Goal: Task Accomplishment & Management: Manage account settings

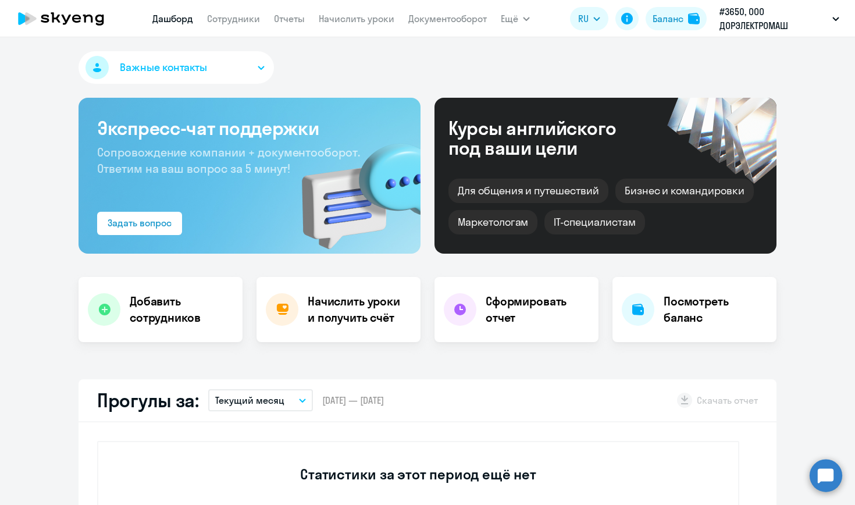
select select "30"
click at [242, 19] on link "Сотрудники" at bounding box center [233, 19] width 53 height 12
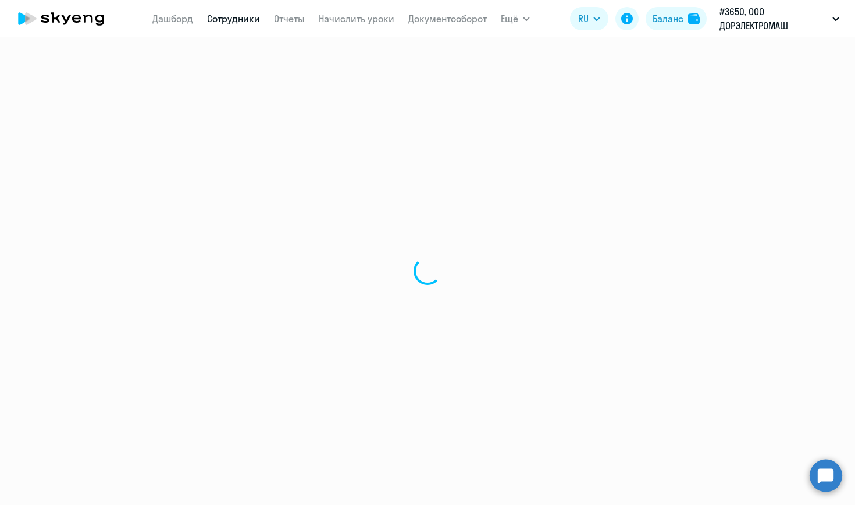
select select "30"
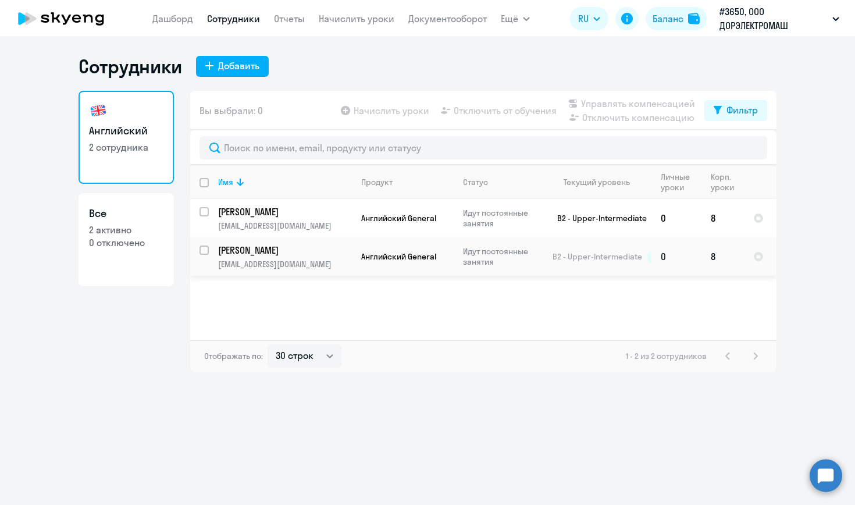
click at [283, 253] on p "[PERSON_NAME]" at bounding box center [284, 250] width 132 height 13
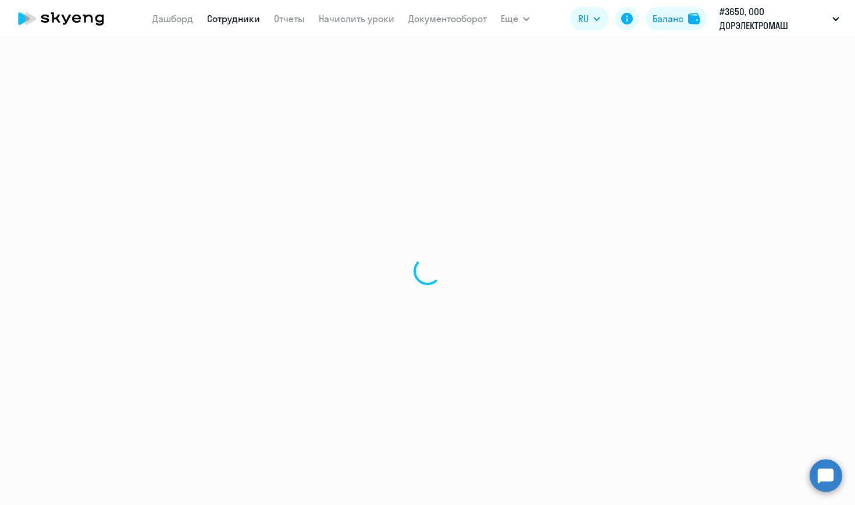
select select "english"
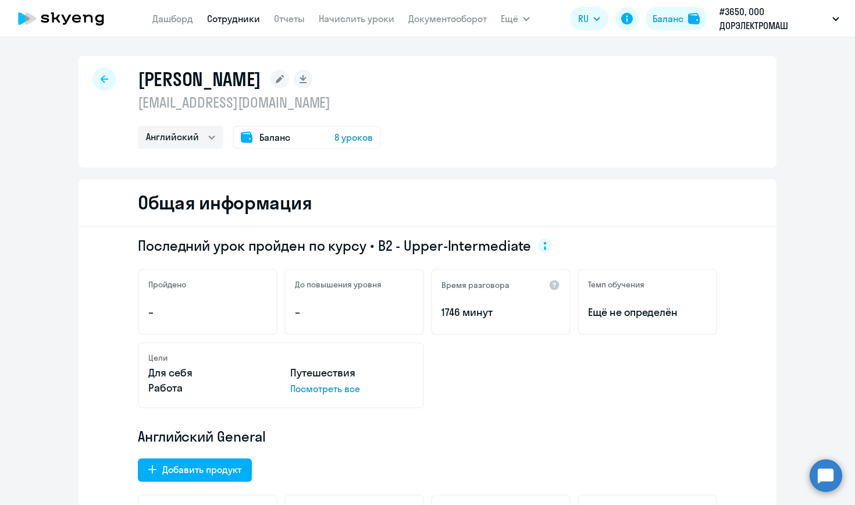
select select "30"
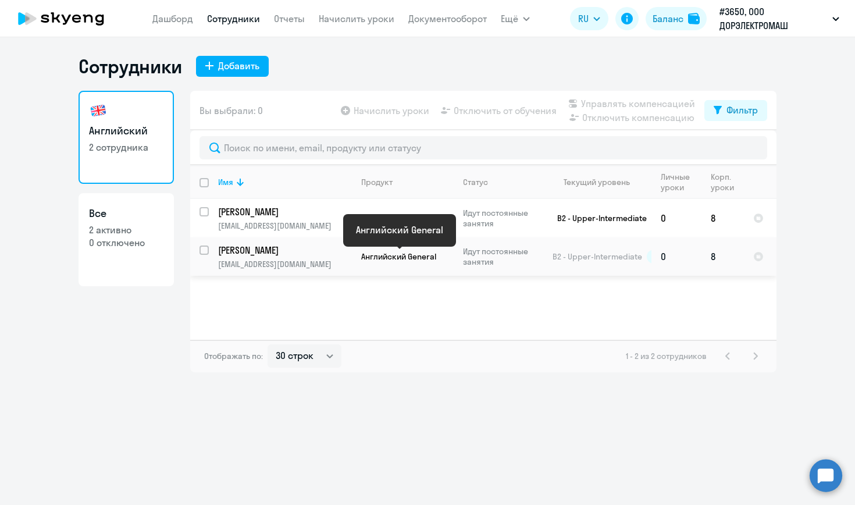
click at [379, 260] on span "Английский General" at bounding box center [398, 256] width 75 height 10
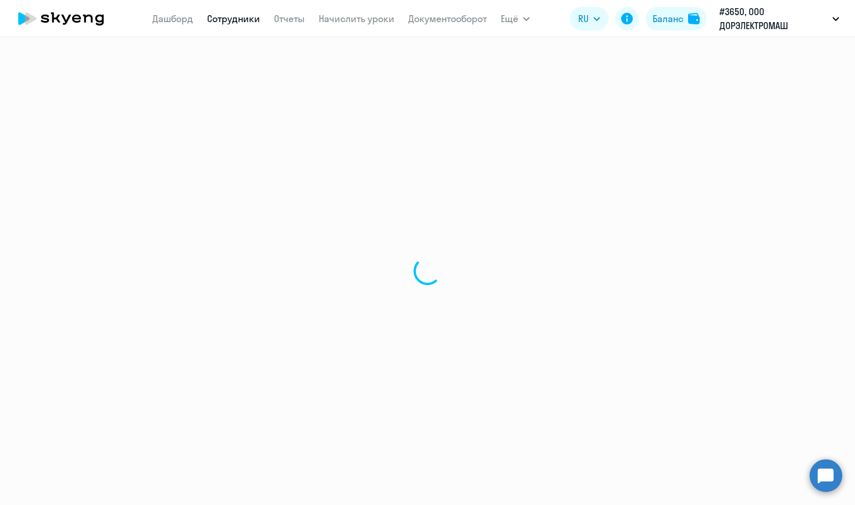
select select "english"
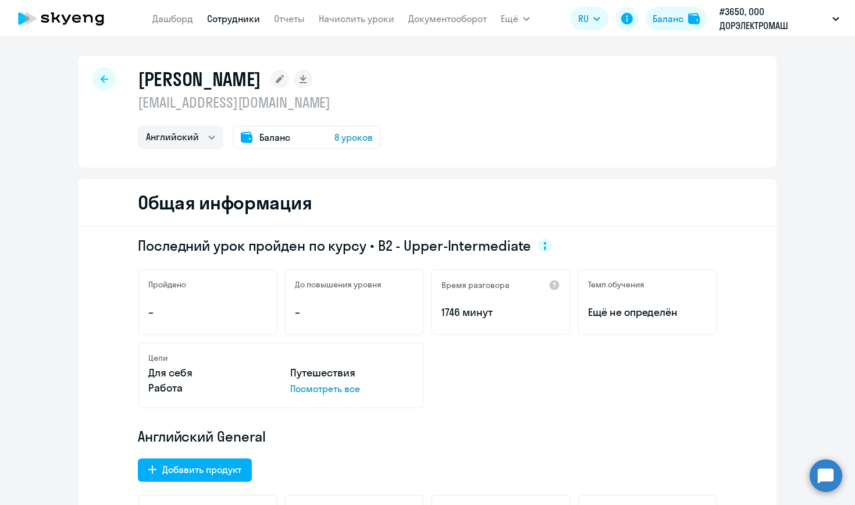
scroll to position [1, 0]
click at [661, 15] on div "Баланс" at bounding box center [668, 19] width 31 height 14
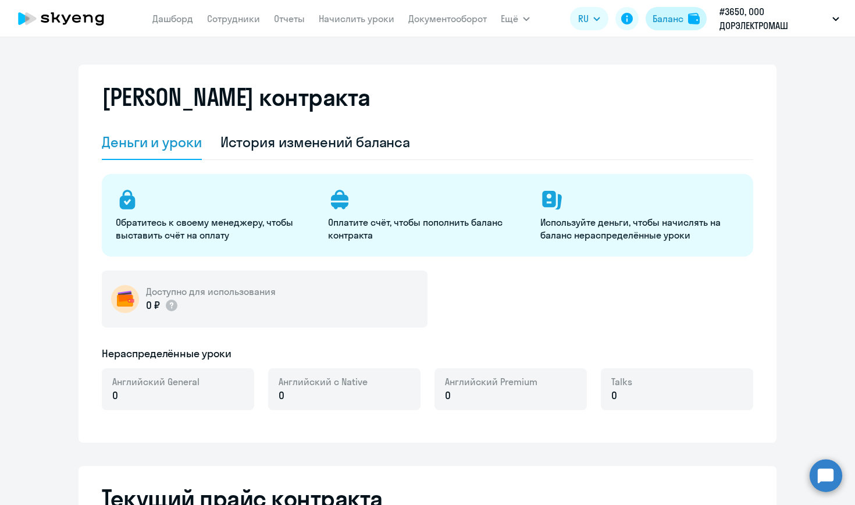
select select "english_adult_not_native_speaker"
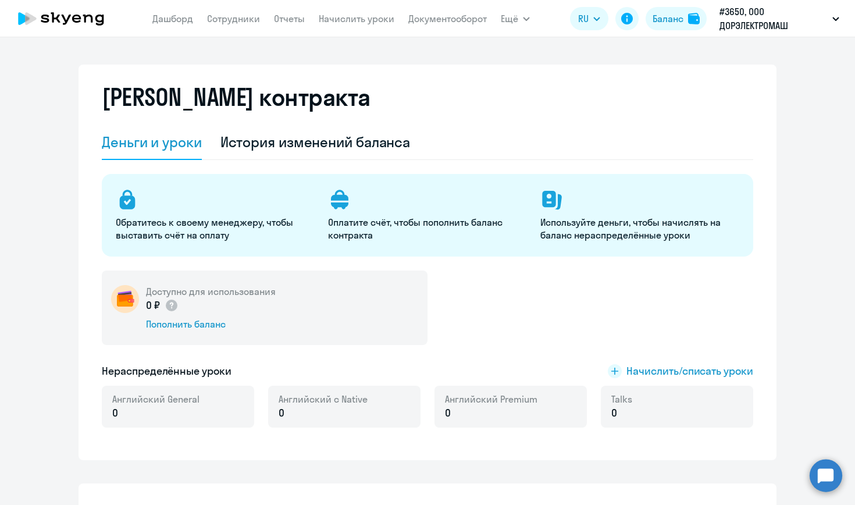
click at [228, 30] on nav "[PERSON_NAME] Отчеты Начислить уроки Документооборот" at bounding box center [319, 18] width 335 height 23
click at [236, 22] on link "Сотрудники" at bounding box center [233, 19] width 53 height 12
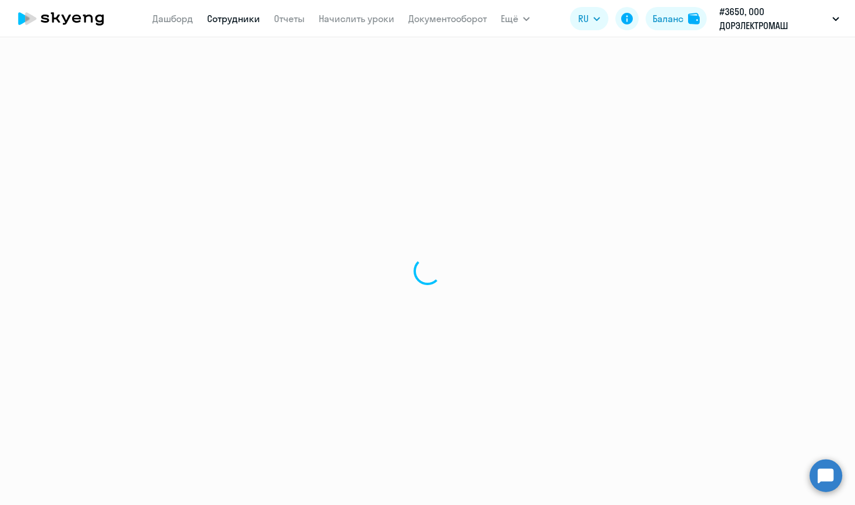
select select "30"
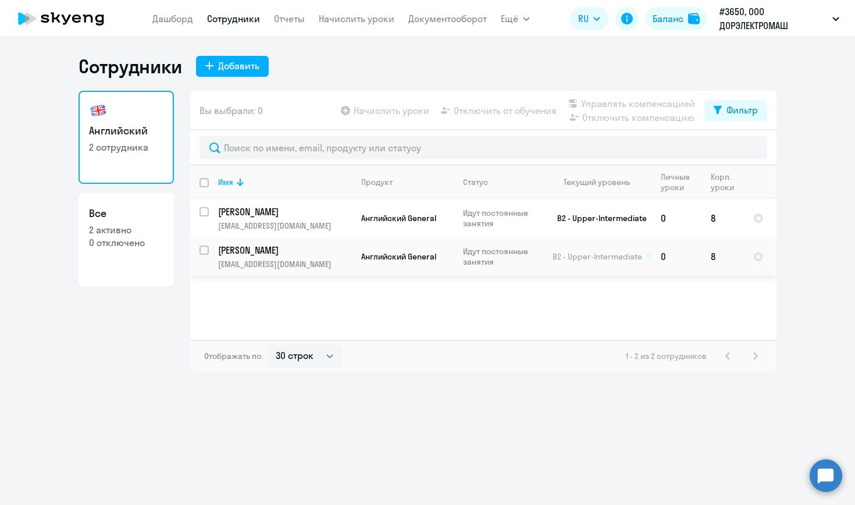
click at [204, 249] on input "select row 2898829" at bounding box center [211, 257] width 23 height 23
click at [204, 249] on input "deselect row 2898829" at bounding box center [211, 257] width 23 height 23
click at [204, 249] on input "select row 2898829" at bounding box center [211, 257] width 23 height 23
click at [204, 249] on input "deselect row 2898829" at bounding box center [211, 257] width 23 height 23
click at [204, 249] on input "select row 2898829" at bounding box center [211, 257] width 23 height 23
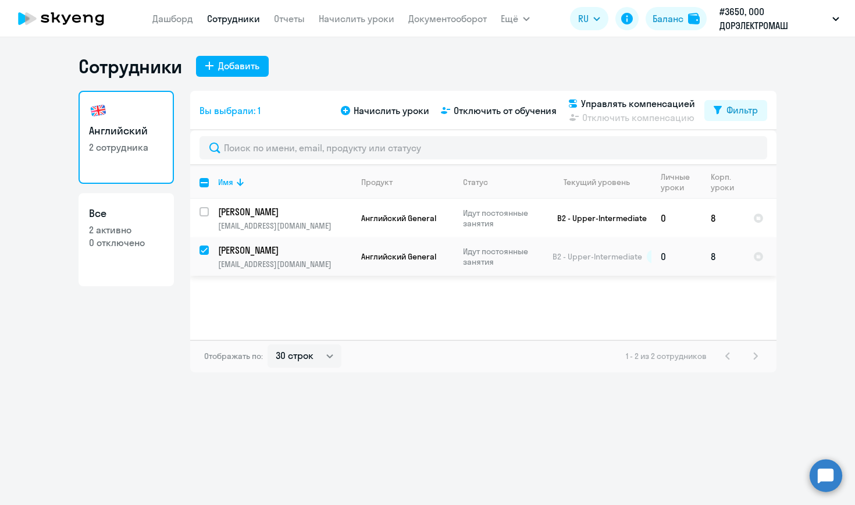
click at [204, 249] on input "deselect row 2898829" at bounding box center [211, 257] width 23 height 23
checkbox input "false"
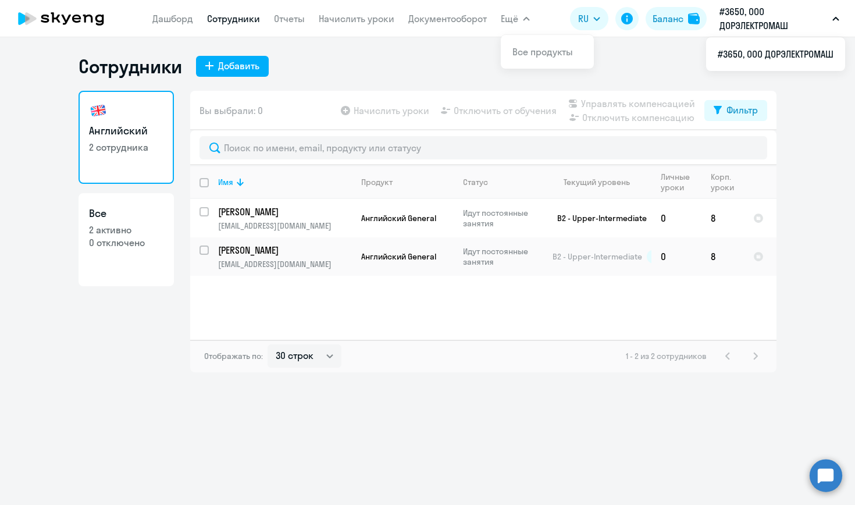
click at [87, 12] on icon at bounding box center [61, 18] width 102 height 29
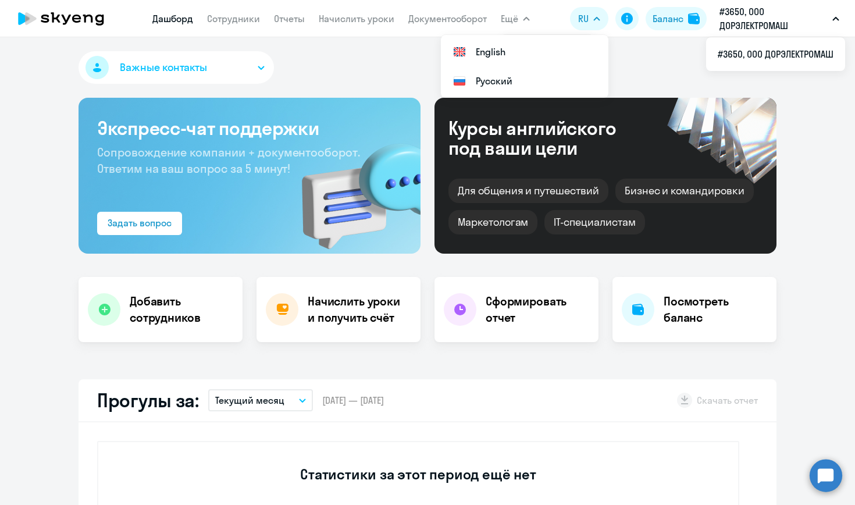
select select "30"
click at [36, 26] on icon at bounding box center [61, 18] width 102 height 29
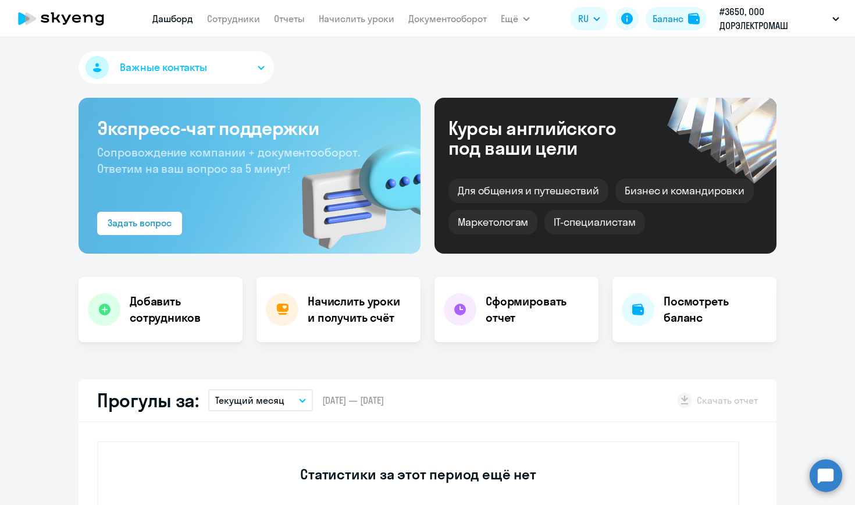
click at [52, 17] on icon at bounding box center [55, 17] width 9 height 10
click at [850, 11] on app-header "[PERSON_NAME] Отчеты Начислить уроки Документооборот Ещё Все продукты Дашборд С…" at bounding box center [427, 18] width 855 height 37
click at [778, 58] on li "#3650, ООО ДОРЭЛЕКТРОМАШ" at bounding box center [776, 54] width 139 height 29
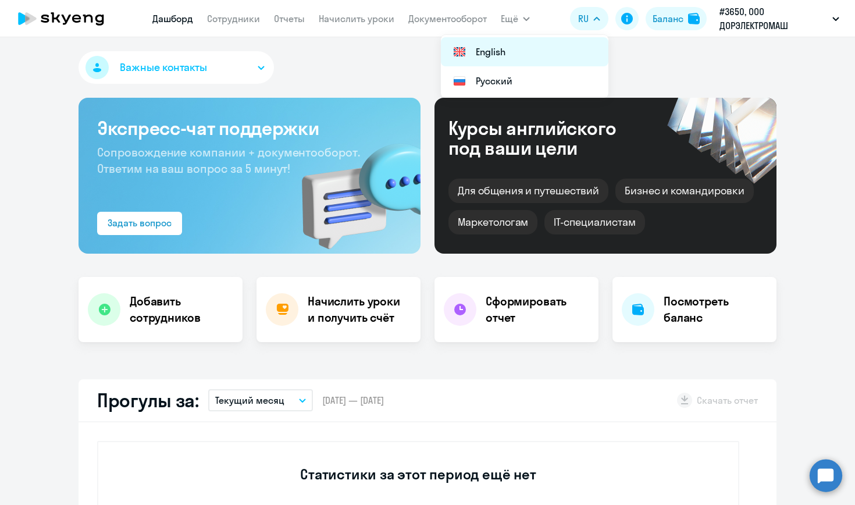
select select "30"
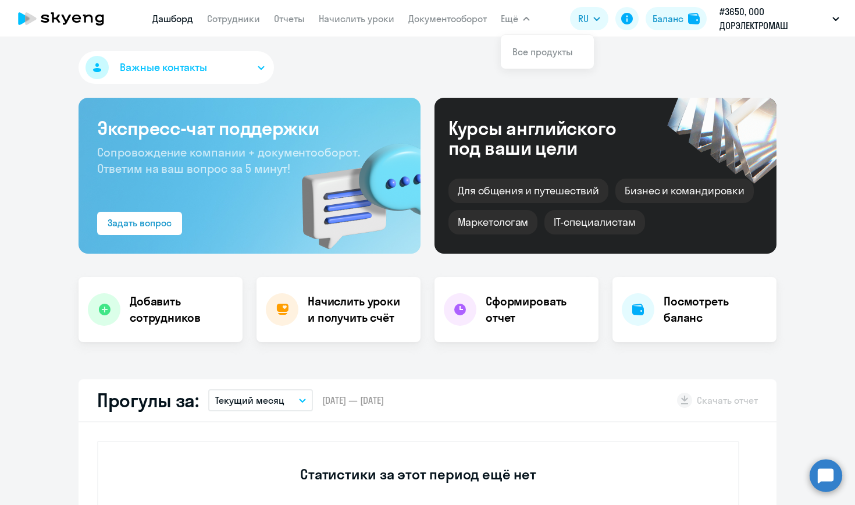
click at [517, 15] on span "Ещё" at bounding box center [509, 19] width 17 height 14
click at [219, 19] on link "Сотрудники" at bounding box center [233, 19] width 53 height 12
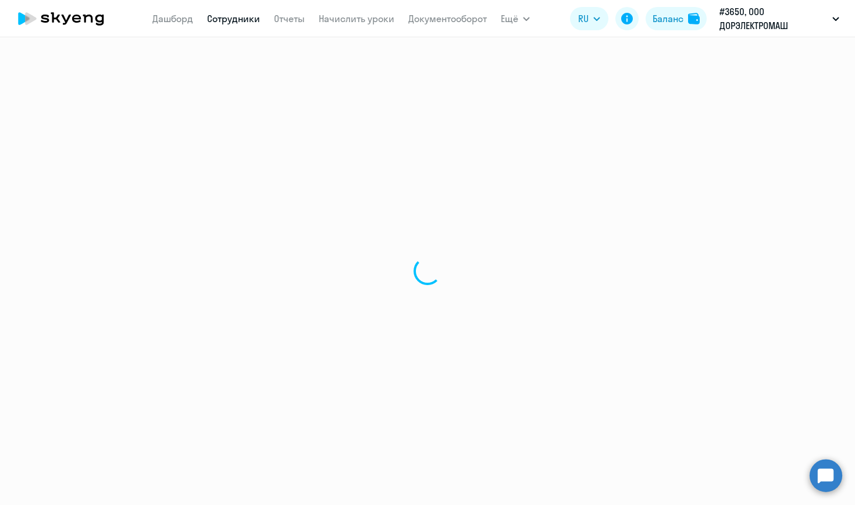
select select "30"
